Goal: Answer question/provide support: Share knowledge or assist other users

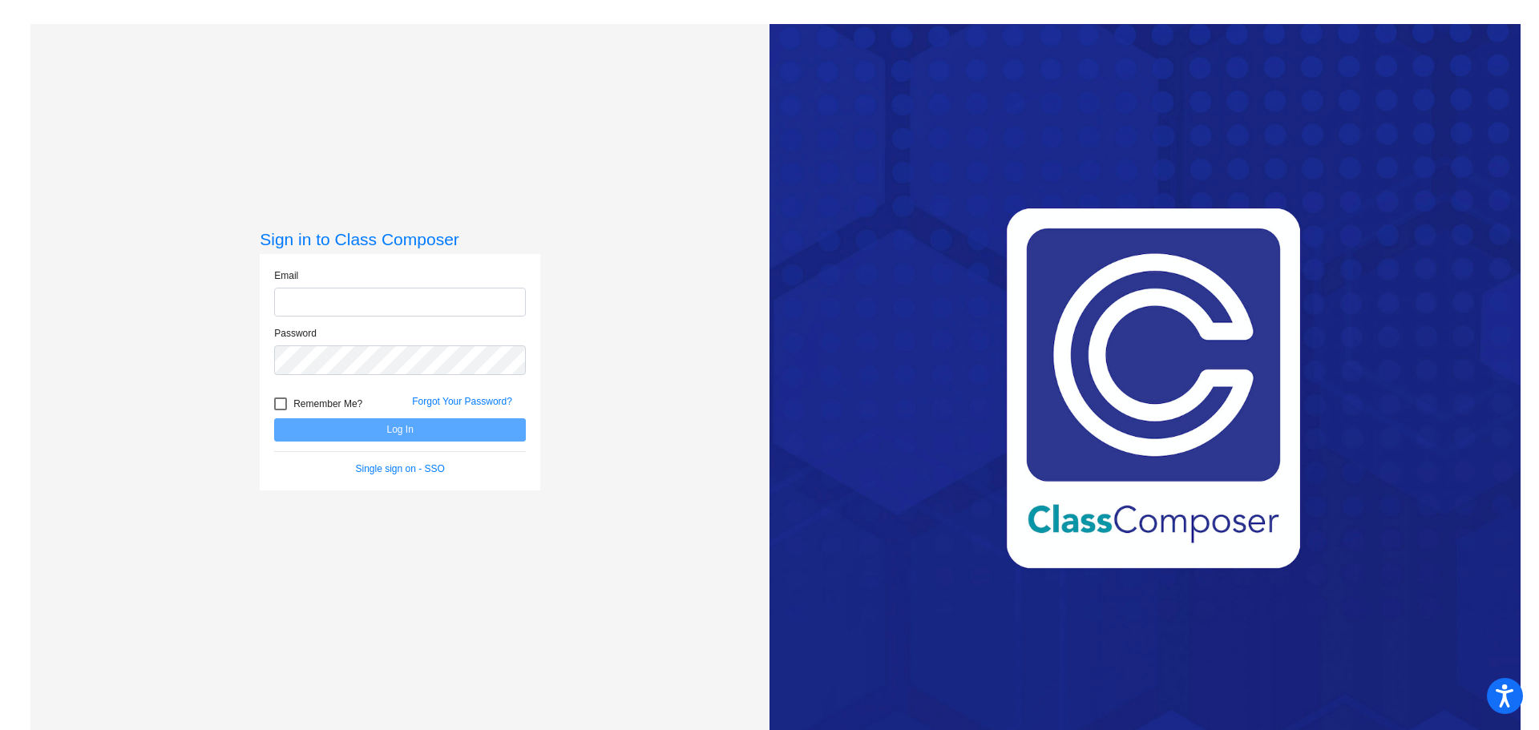
type input "[EMAIL_ADDRESS][DOMAIN_NAME]"
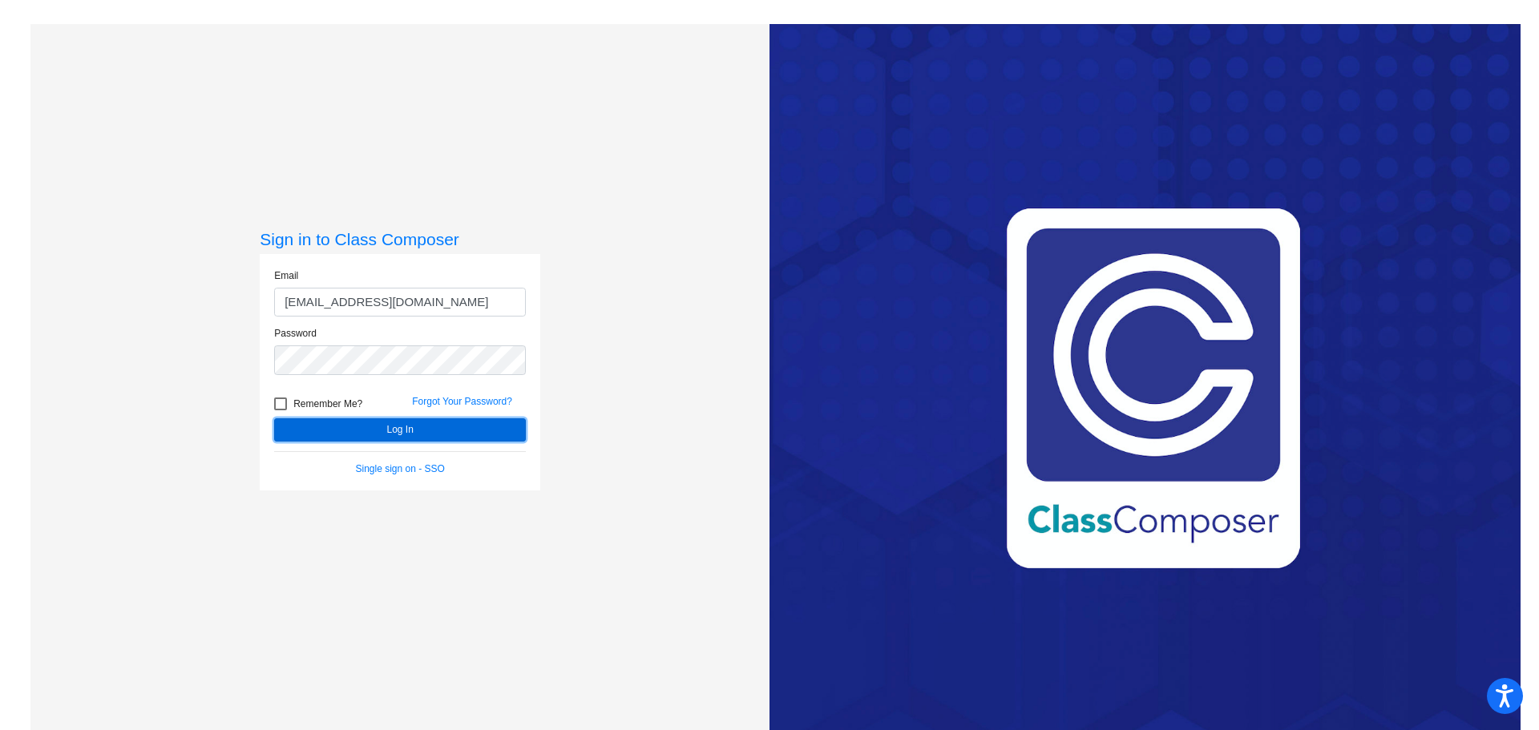
click at [420, 433] on button "Log In" at bounding box center [400, 429] width 252 height 23
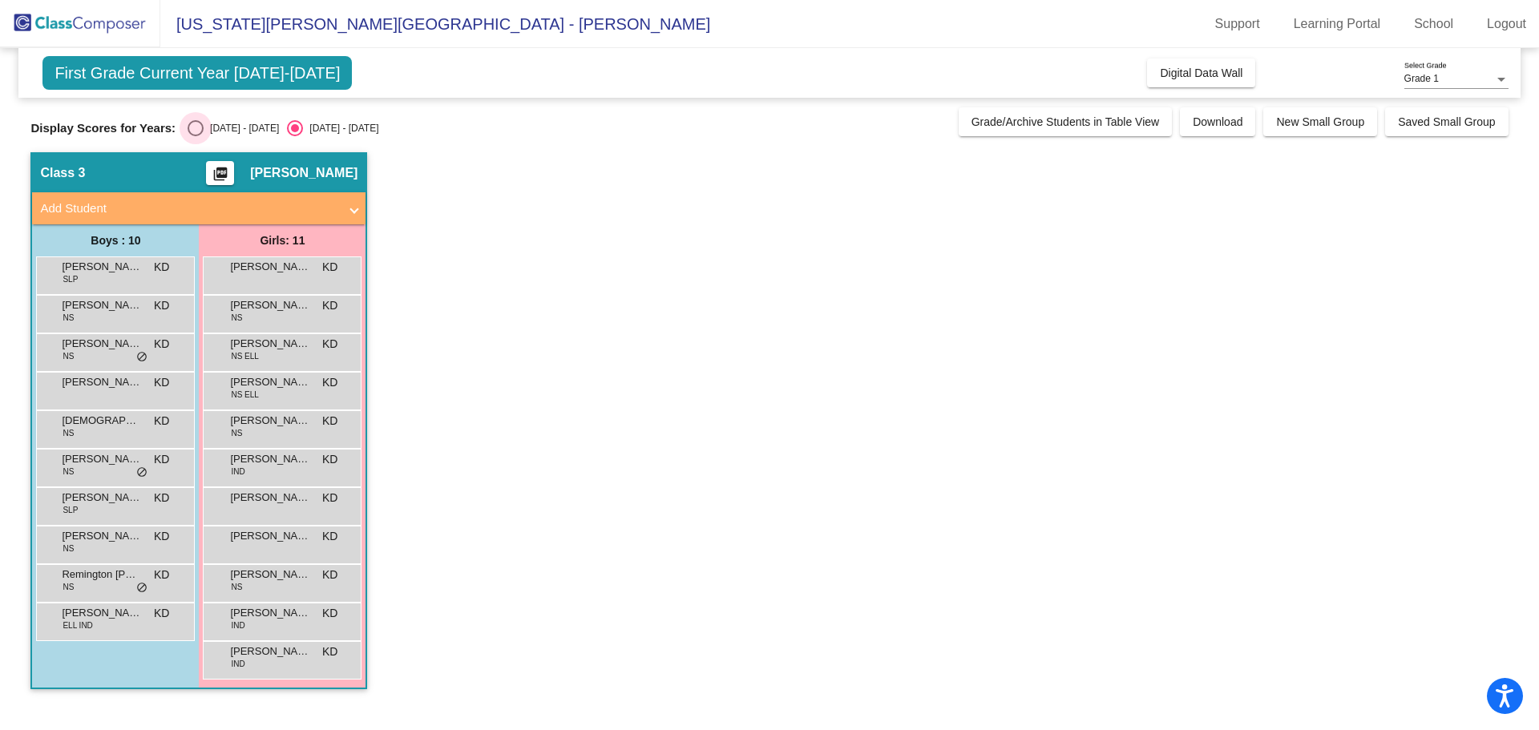
click at [200, 127] on div "Select an option" at bounding box center [196, 128] width 16 height 16
click at [196, 136] on input "[DATE] - [DATE]" at bounding box center [195, 136] width 1 height 1
radio input "true"
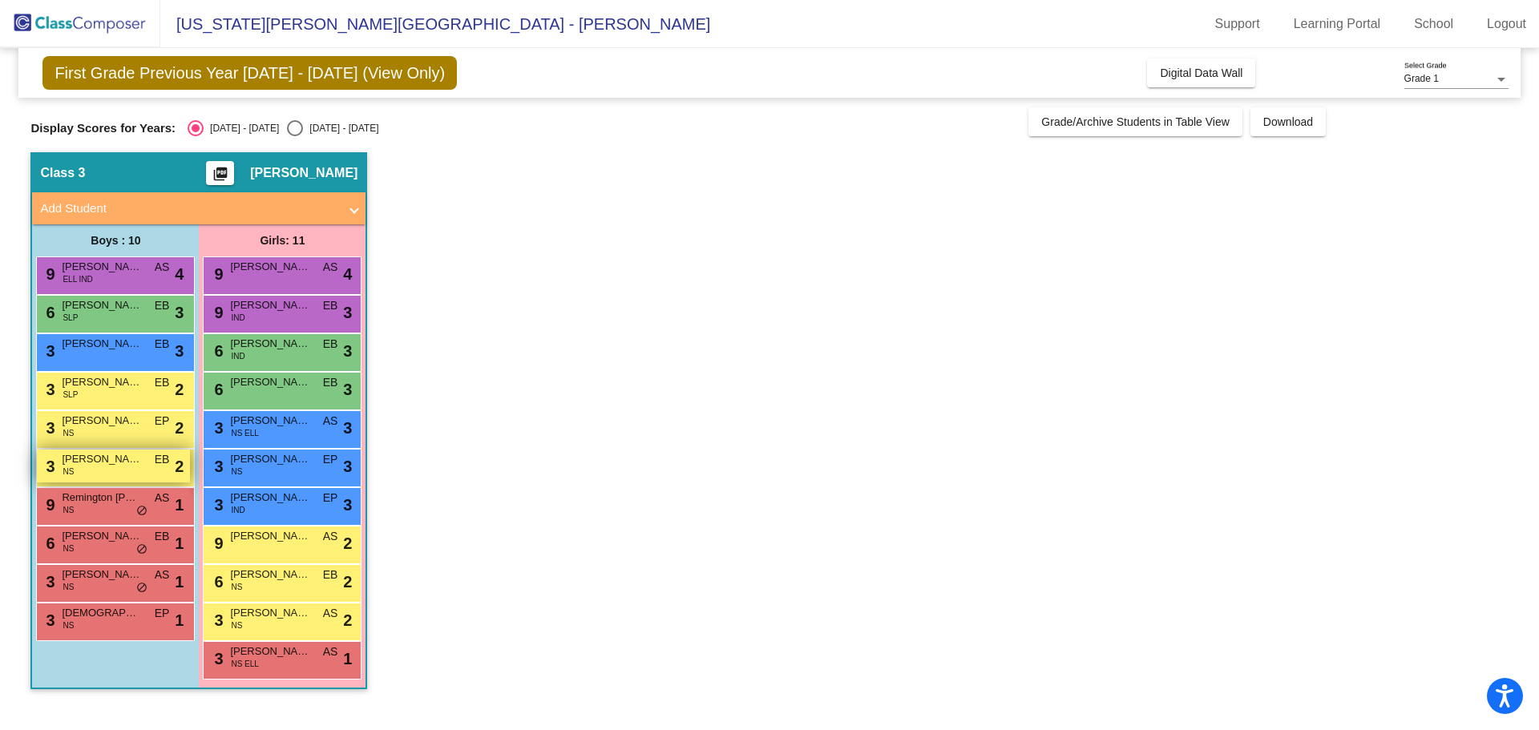
click at [105, 474] on div "3 [PERSON_NAME] [PERSON_NAME] EB lock do_not_disturb_alt 2" at bounding box center [113, 466] width 153 height 33
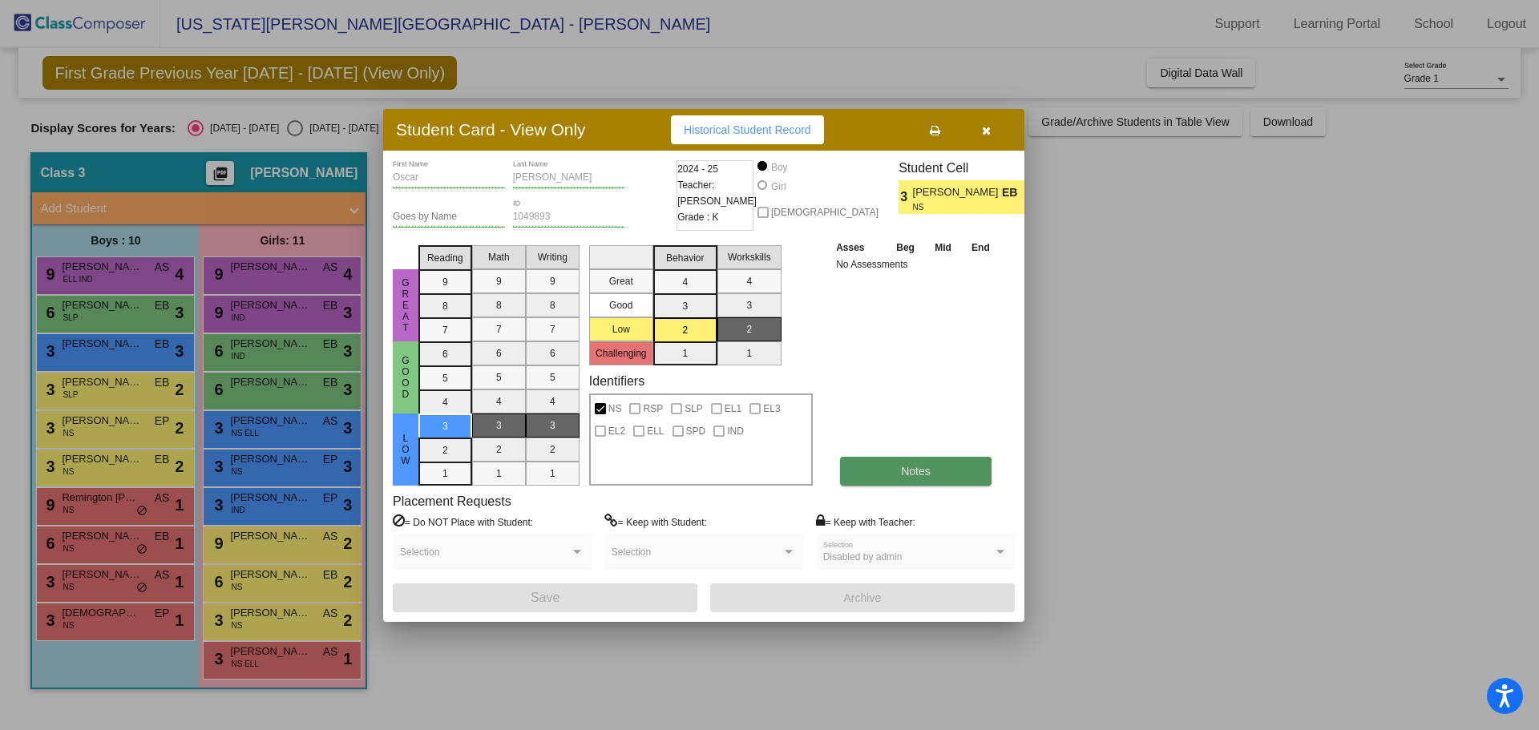
click at [853, 473] on button "Notes" at bounding box center [916, 471] width 152 height 29
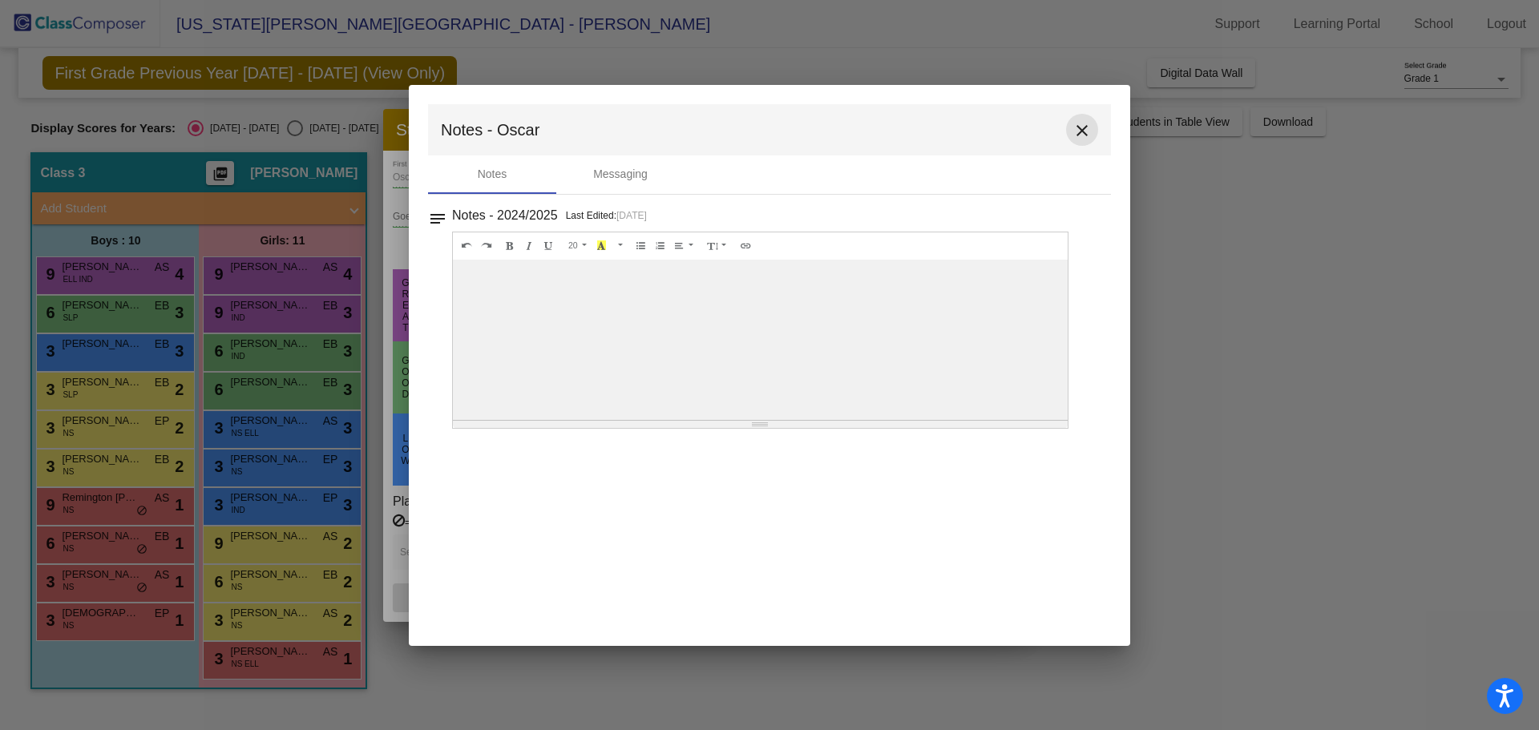
click at [1091, 128] on mat-icon "close" at bounding box center [1082, 130] width 19 height 19
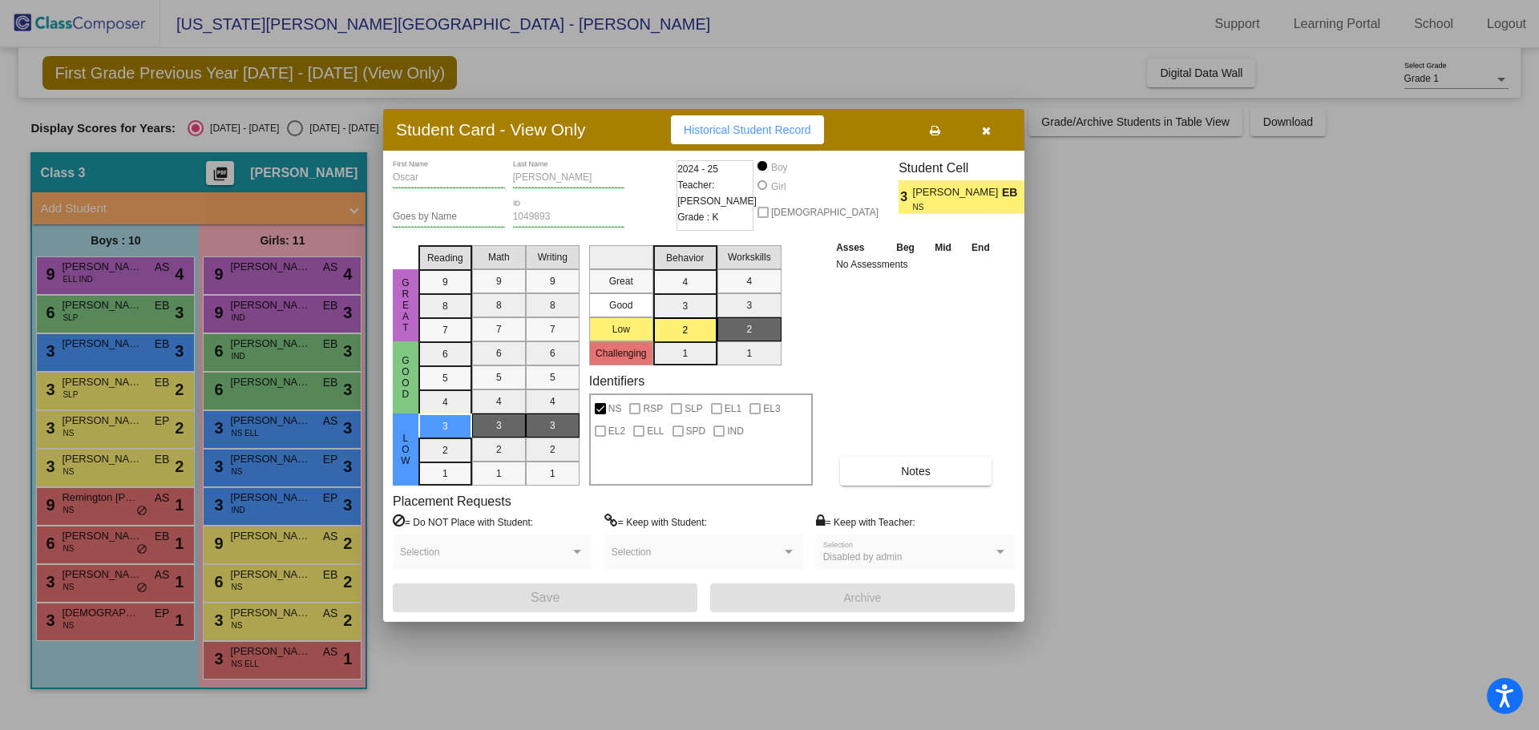
click at [982, 128] on icon "button" at bounding box center [986, 130] width 9 height 11
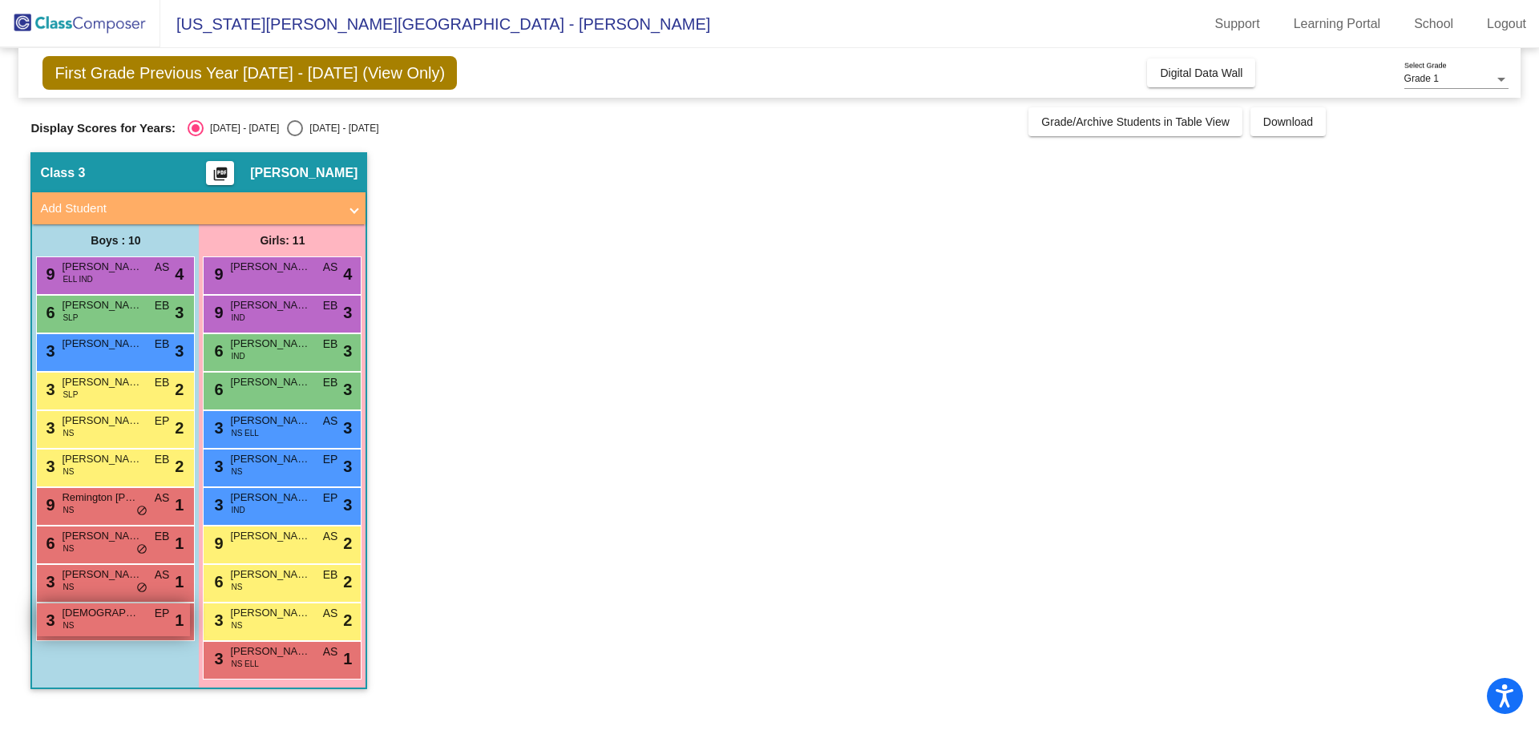
click at [101, 623] on div "3 [DEMOGRAPHIC_DATA][PERSON_NAME] NS EP lock do_not_disturb_alt 1" at bounding box center [113, 620] width 153 height 33
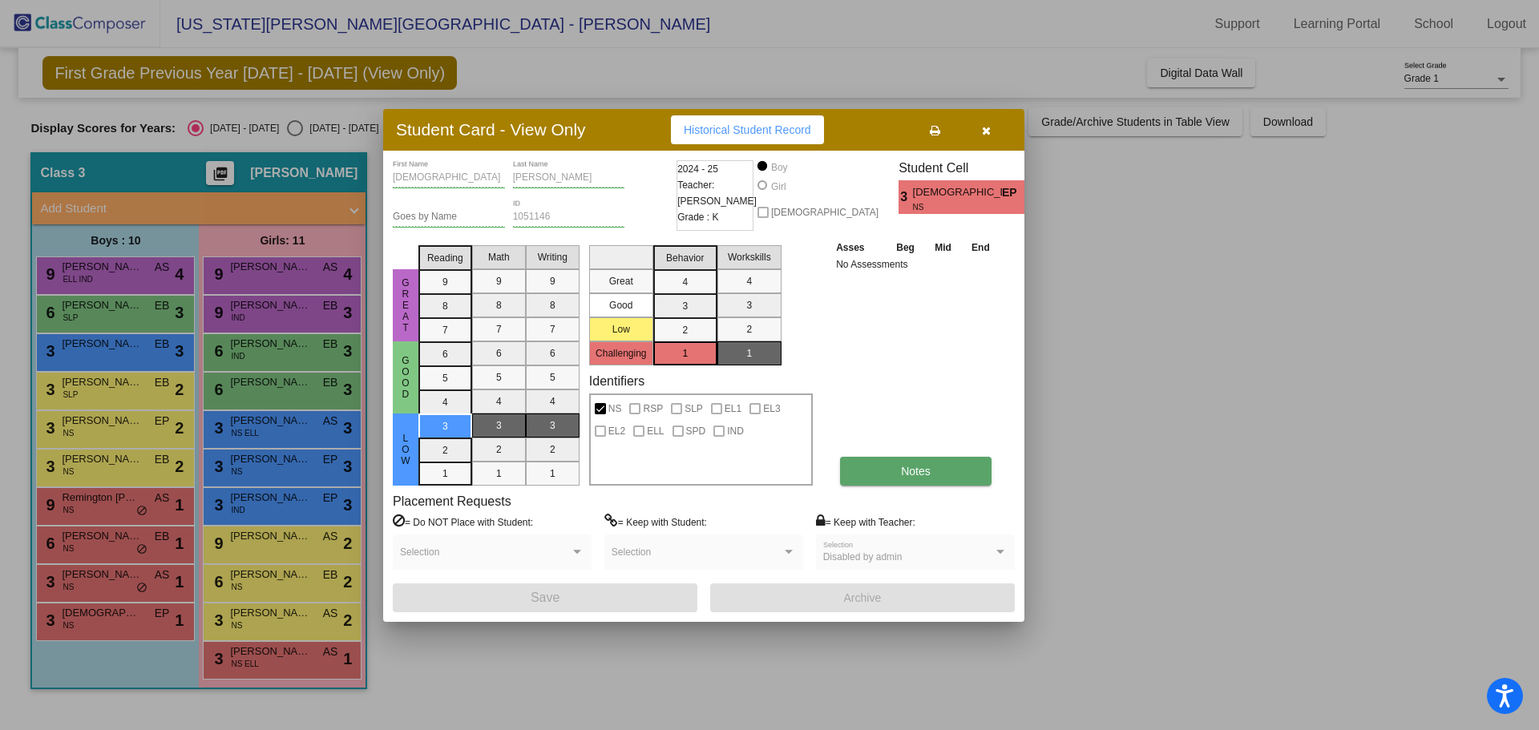
click at [895, 475] on button "Notes" at bounding box center [916, 471] width 152 height 29
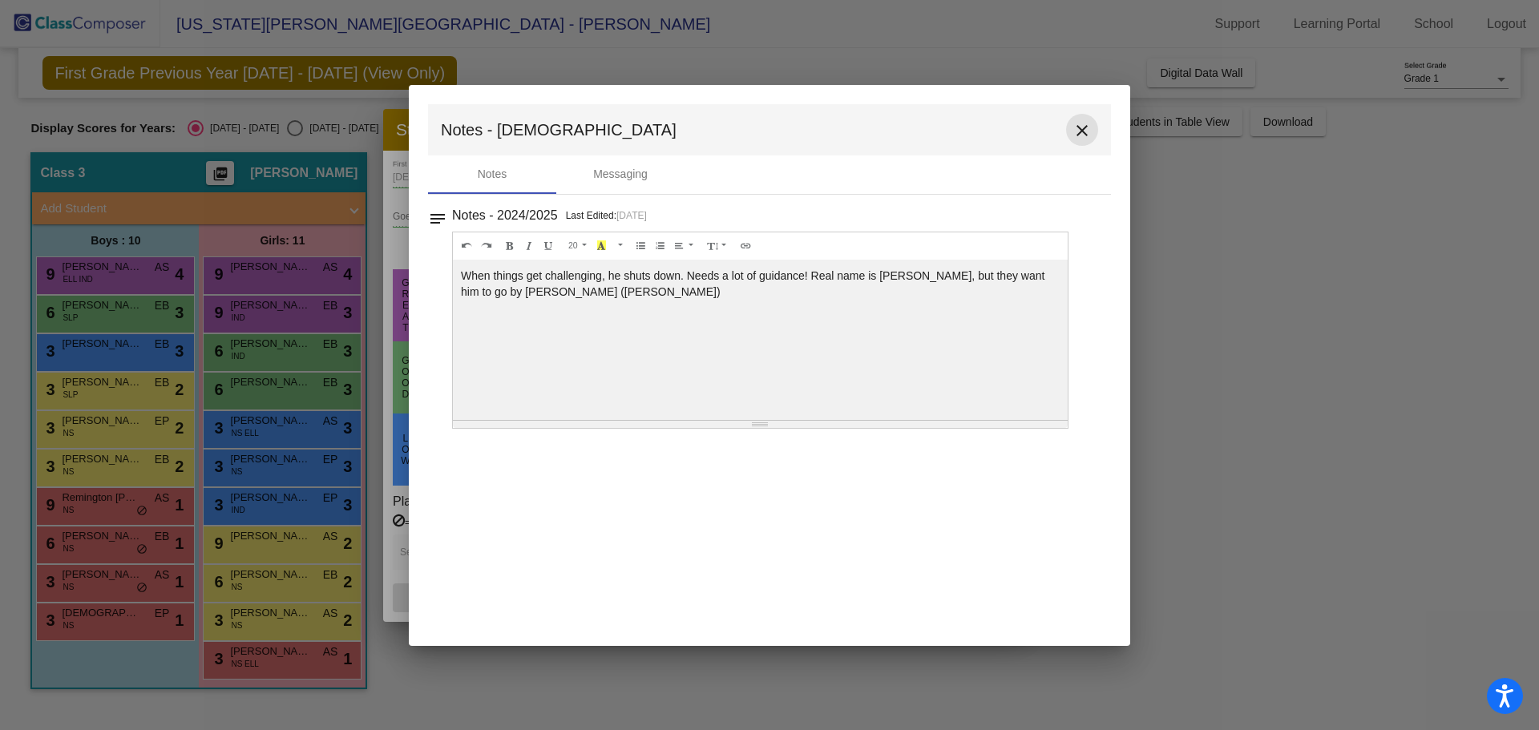
click at [1081, 131] on mat-icon "close" at bounding box center [1082, 130] width 19 height 19
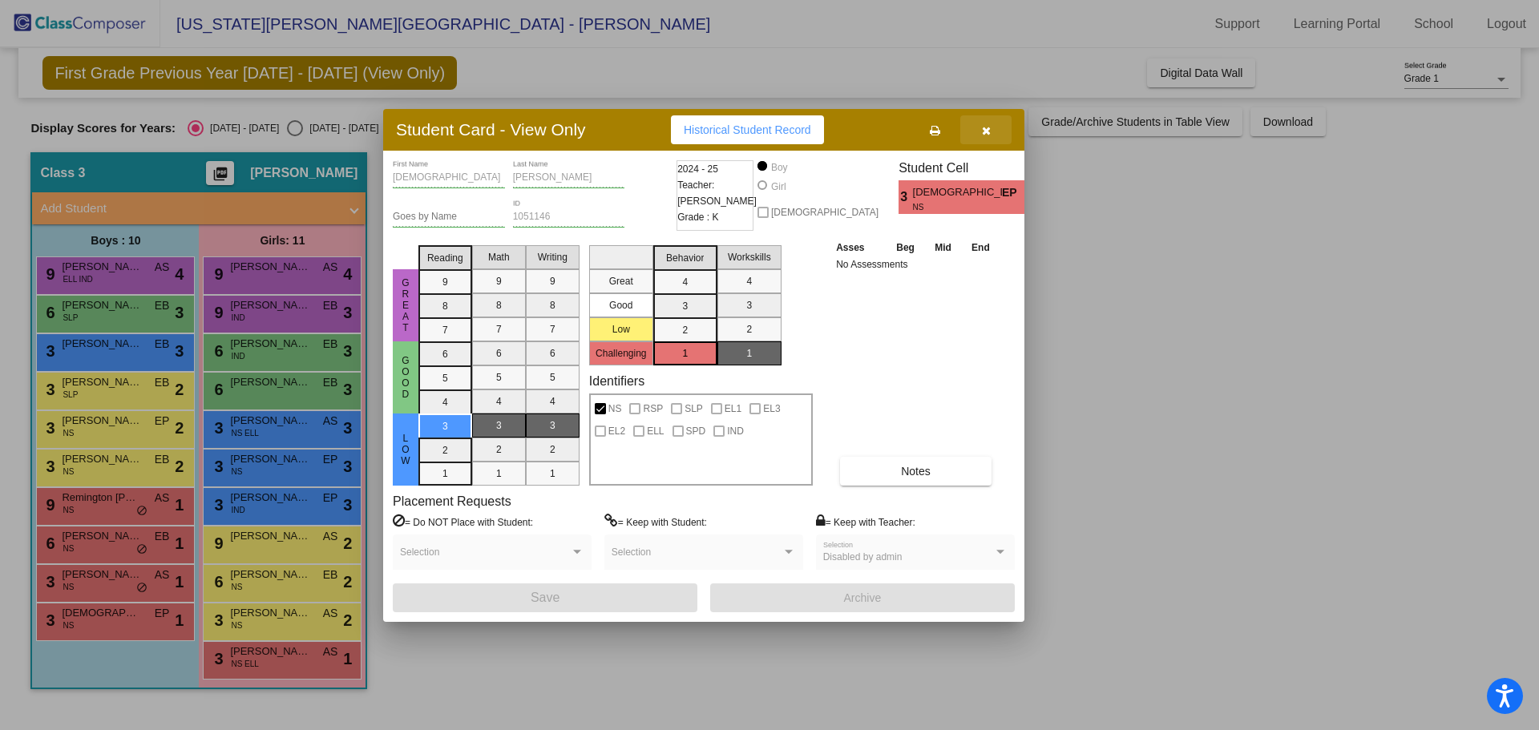
click at [984, 131] on icon "button" at bounding box center [986, 130] width 9 height 11
